Goal: Task Accomplishment & Management: Use online tool/utility

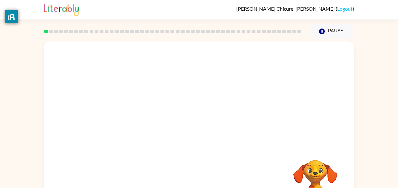
scroll to position [33, 0]
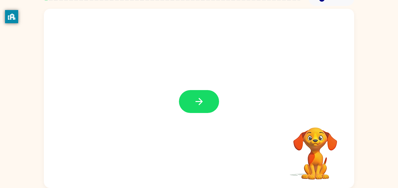
click at [177, 105] on div at bounding box center [199, 98] width 311 height 179
click at [196, 101] on icon "button" at bounding box center [198, 101] width 7 height 7
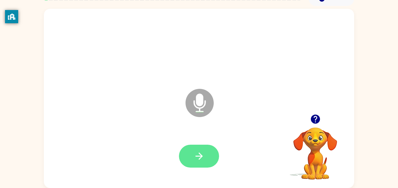
click at [196, 157] on icon "button" at bounding box center [199, 156] width 11 height 11
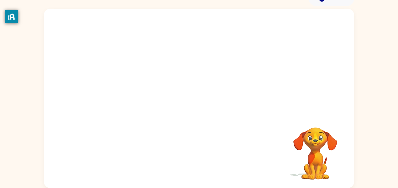
click at [196, 157] on div "Your browser must support playing .mp4 files to use Literably. Please try using…" at bounding box center [199, 98] width 311 height 179
click at [386, 115] on div "Your browser must support playing .mp4 files to use Literably. Please try using…" at bounding box center [199, 97] width 398 height 182
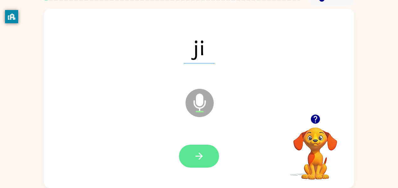
click at [198, 158] on icon "button" at bounding box center [199, 156] width 11 height 11
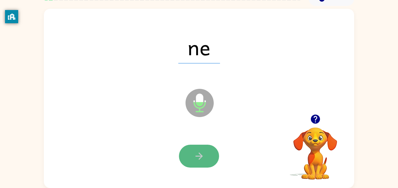
click at [198, 157] on icon "button" at bounding box center [199, 156] width 11 height 11
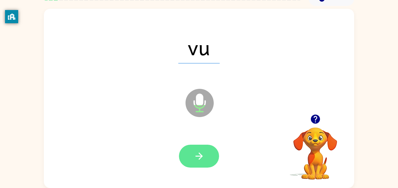
click at [197, 155] on icon "button" at bounding box center [199, 156] width 11 height 11
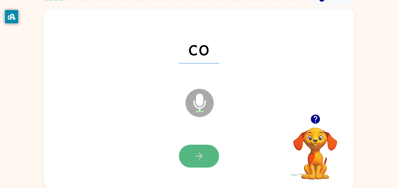
click at [198, 153] on icon "button" at bounding box center [199, 156] width 11 height 11
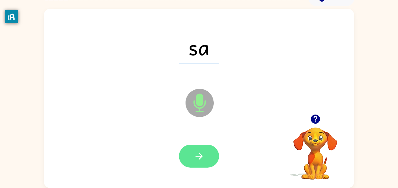
click at [197, 157] on icon "button" at bounding box center [199, 156] width 11 height 11
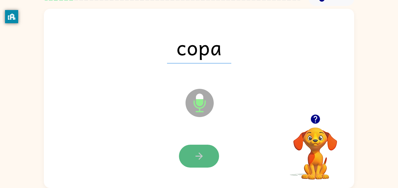
click at [205, 153] on button "button" at bounding box center [199, 156] width 40 height 23
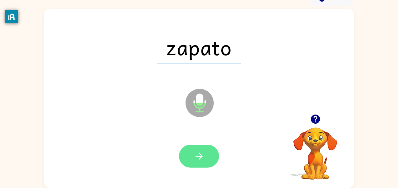
click at [200, 155] on icon "button" at bounding box center [199, 156] width 11 height 11
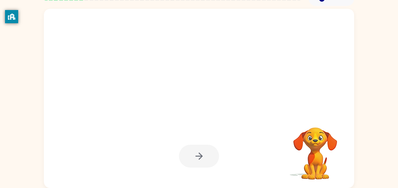
click at [201, 152] on div at bounding box center [199, 156] width 40 height 23
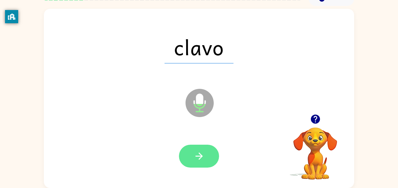
click at [204, 153] on icon "button" at bounding box center [199, 156] width 11 height 11
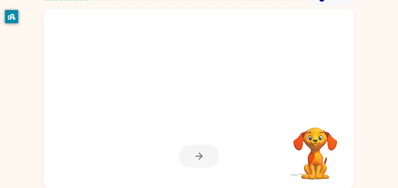
click at [204, 153] on div at bounding box center [199, 156] width 40 height 23
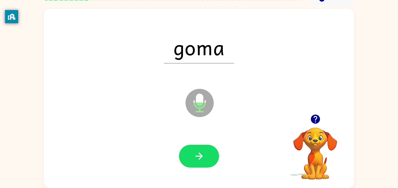
click at [204, 153] on icon "button" at bounding box center [199, 156] width 11 height 11
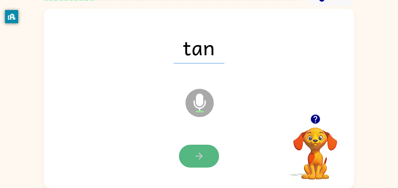
click at [204, 153] on icon "button" at bounding box center [199, 156] width 11 height 11
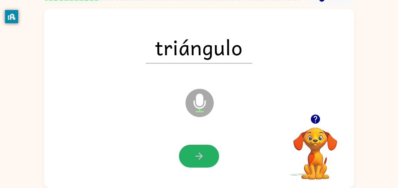
click at [204, 153] on icon "button" at bounding box center [199, 156] width 11 height 11
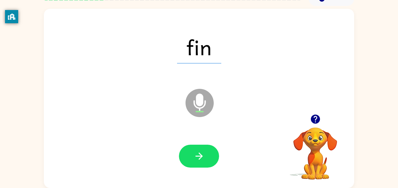
click at [204, 153] on icon "button" at bounding box center [199, 156] width 11 height 11
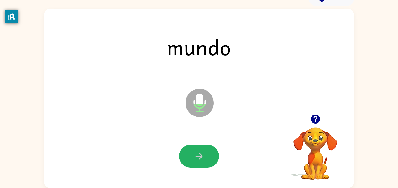
click at [204, 153] on icon "button" at bounding box center [199, 156] width 11 height 11
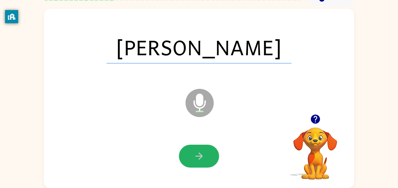
click at [204, 153] on icon "button" at bounding box center [199, 156] width 11 height 11
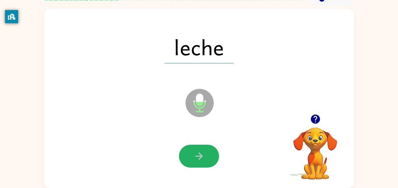
click at [204, 153] on icon "button" at bounding box center [199, 156] width 11 height 11
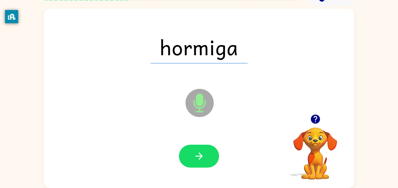
click at [204, 153] on icon "button" at bounding box center [199, 156] width 11 height 11
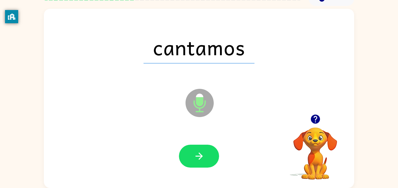
click at [204, 153] on icon "button" at bounding box center [199, 156] width 11 height 11
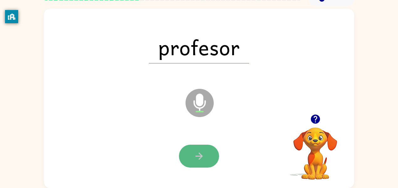
click at [201, 154] on icon "button" at bounding box center [199, 156] width 11 height 11
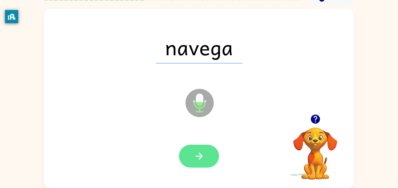
click at [205, 156] on button "button" at bounding box center [199, 156] width 40 height 23
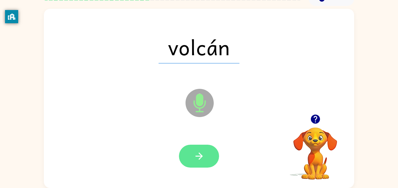
click at [205, 156] on button "button" at bounding box center [199, 156] width 40 height 23
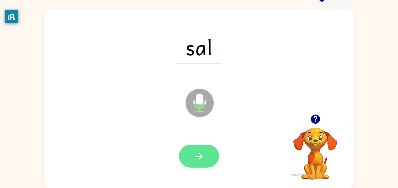
click at [204, 161] on icon "button" at bounding box center [199, 156] width 11 height 11
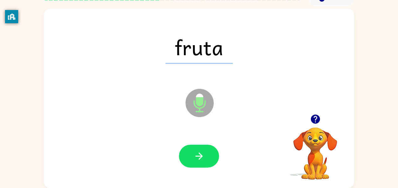
click at [200, 154] on icon "button" at bounding box center [199, 156] width 11 height 11
click at [202, 156] on icon "button" at bounding box center [198, 155] width 7 height 7
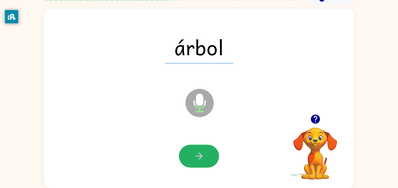
click at [202, 156] on icon "button" at bounding box center [198, 155] width 7 height 7
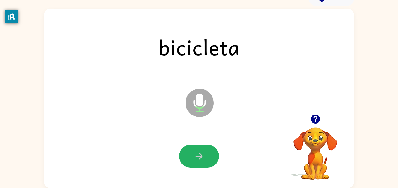
click at [202, 156] on icon "button" at bounding box center [198, 155] width 7 height 7
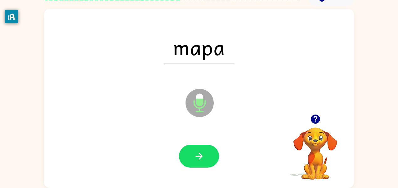
click at [202, 156] on icon "button" at bounding box center [198, 155] width 7 height 7
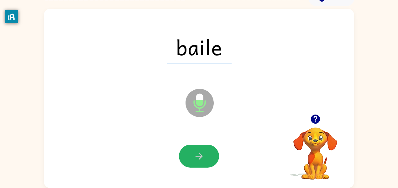
click at [202, 156] on icon "button" at bounding box center [198, 155] width 7 height 7
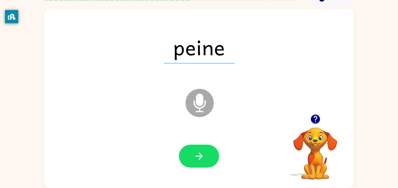
click at [202, 156] on icon "button" at bounding box center [198, 155] width 7 height 7
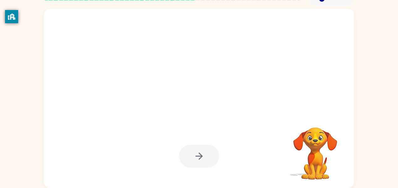
click at [199, 154] on div at bounding box center [199, 156] width 40 height 23
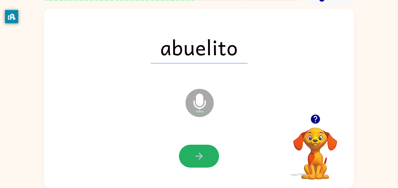
click at [199, 154] on icon "button" at bounding box center [199, 156] width 11 height 11
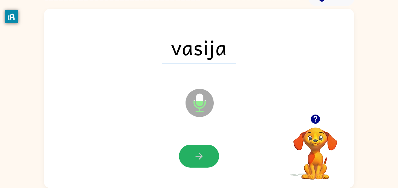
click at [199, 154] on icon "button" at bounding box center [199, 156] width 11 height 11
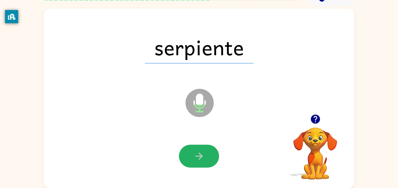
click at [199, 154] on icon "button" at bounding box center [199, 156] width 11 height 11
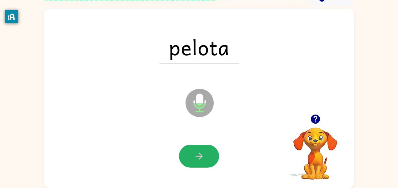
click at [199, 154] on icon "button" at bounding box center [199, 156] width 11 height 11
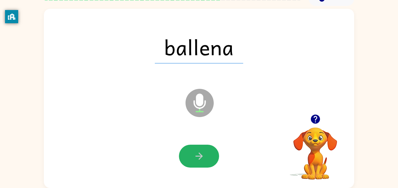
click at [199, 154] on icon "button" at bounding box center [199, 156] width 11 height 11
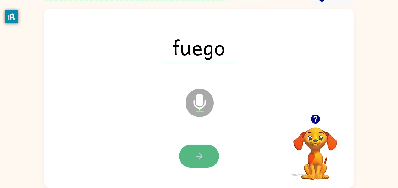
click at [202, 165] on button "button" at bounding box center [199, 156] width 40 height 23
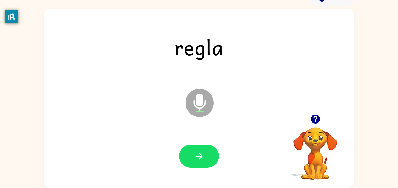
click at [202, 165] on button "button" at bounding box center [199, 156] width 40 height 23
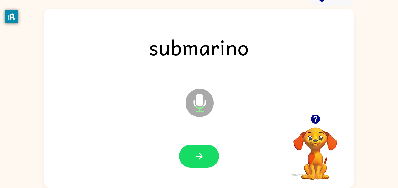
click at [202, 165] on button "button" at bounding box center [199, 156] width 40 height 23
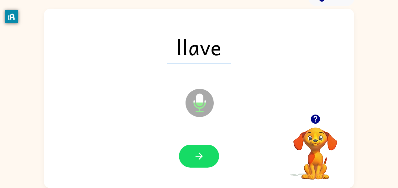
click at [202, 165] on button "button" at bounding box center [199, 156] width 40 height 23
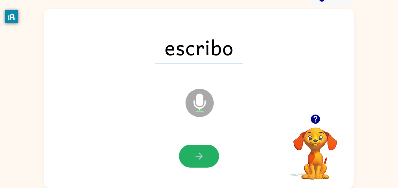
click at [202, 165] on button "button" at bounding box center [199, 156] width 40 height 23
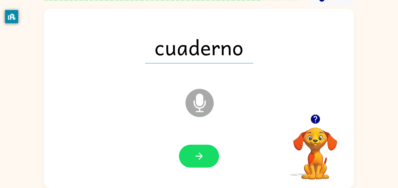
click at [202, 165] on button "button" at bounding box center [199, 156] width 40 height 23
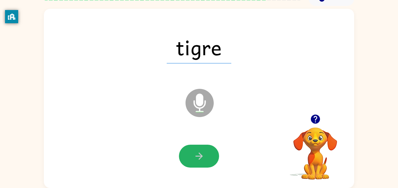
click at [202, 165] on button "button" at bounding box center [199, 156] width 40 height 23
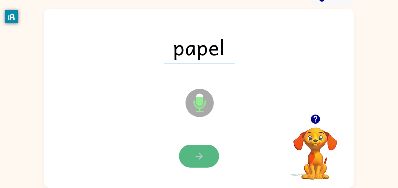
click at [201, 164] on button "button" at bounding box center [199, 156] width 40 height 23
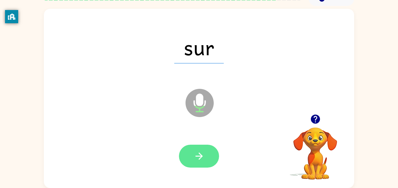
click at [204, 164] on button "button" at bounding box center [199, 156] width 40 height 23
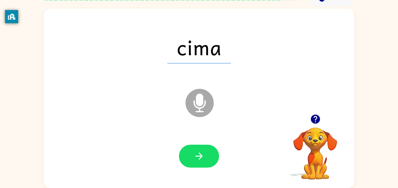
click at [204, 162] on button "button" at bounding box center [199, 156] width 40 height 23
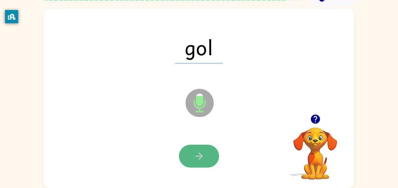
click at [199, 153] on icon "button" at bounding box center [199, 156] width 11 height 11
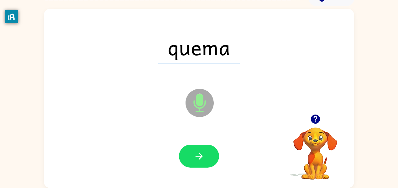
click at [199, 153] on icon "button" at bounding box center [199, 156] width 11 height 11
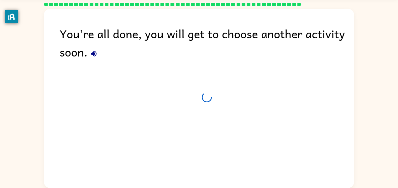
scroll to position [21, 0]
